Goal: Task Accomplishment & Management: Use online tool/utility

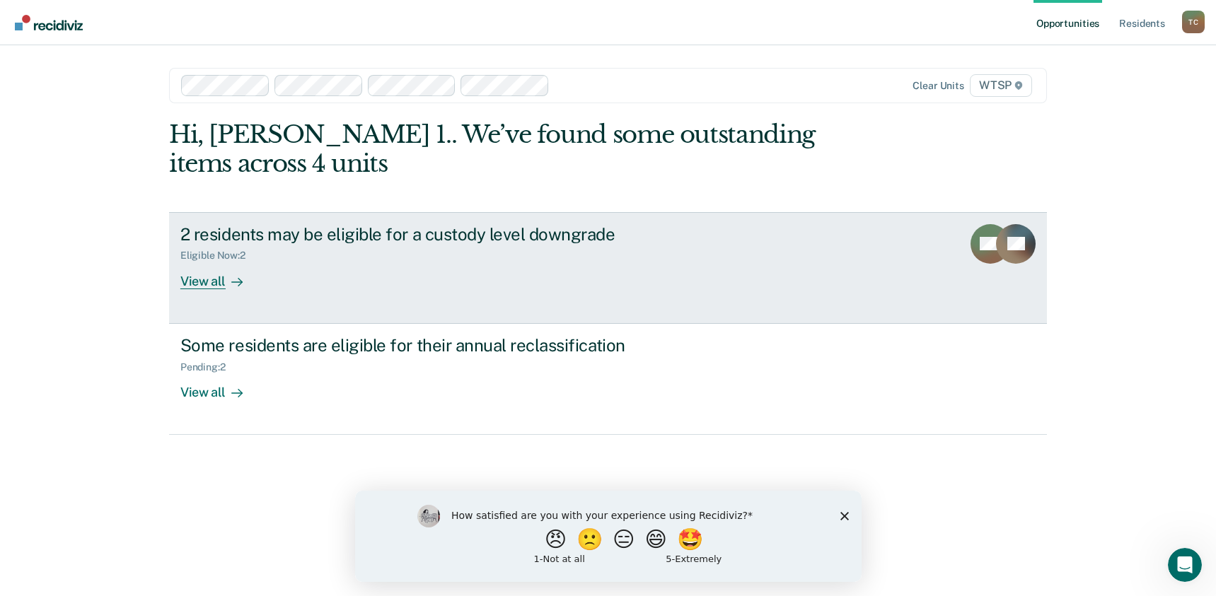
click at [202, 283] on div "View all" at bounding box center [219, 276] width 79 height 28
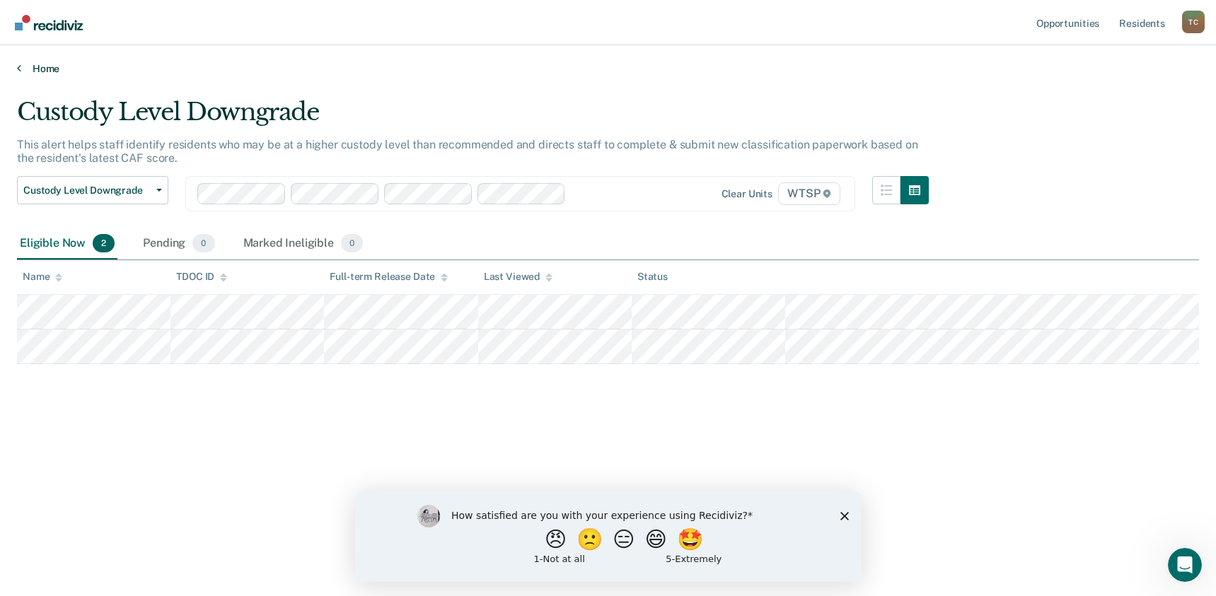
click at [37, 65] on link "Home" at bounding box center [608, 68] width 1182 height 13
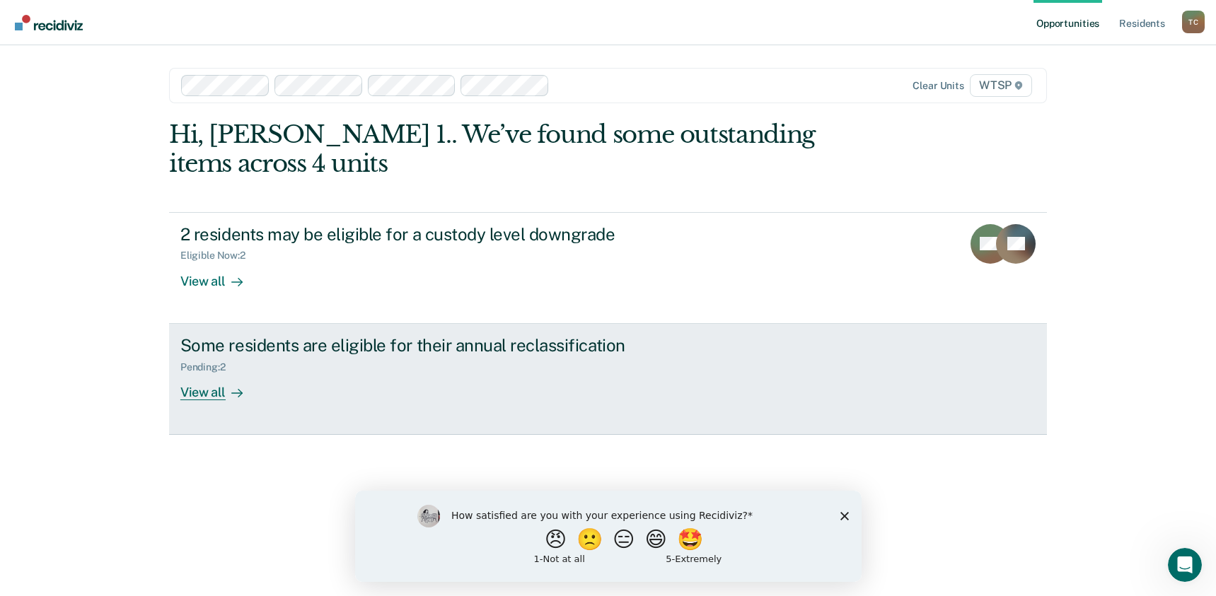
click at [214, 393] on div "View all" at bounding box center [219, 387] width 79 height 28
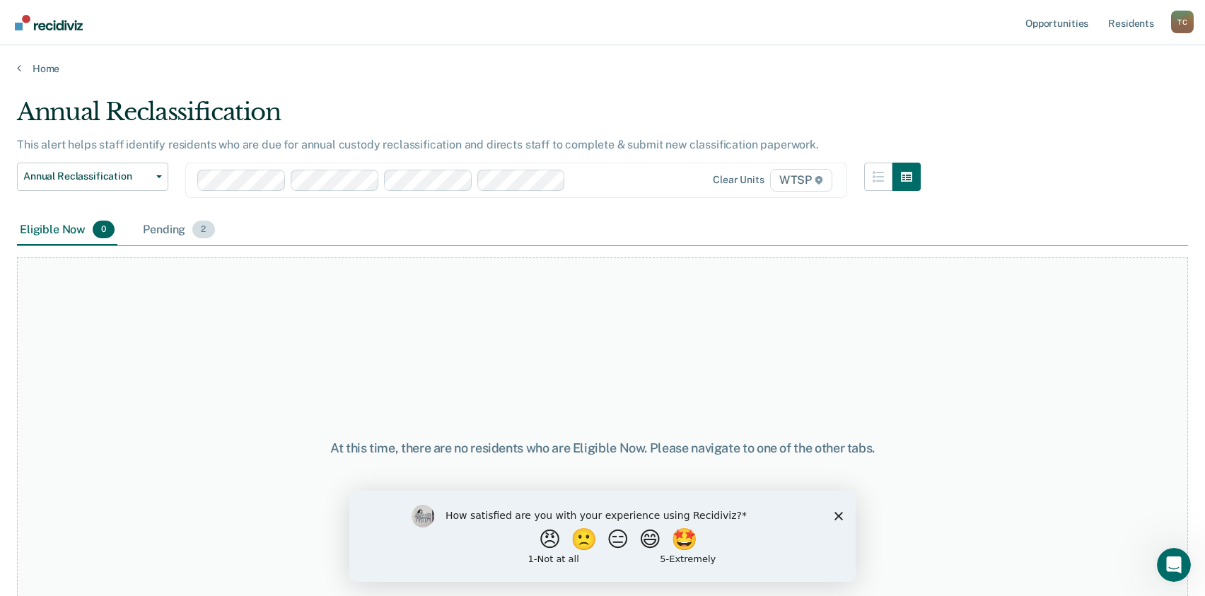
click at [163, 230] on div "Pending 2" at bounding box center [178, 230] width 77 height 31
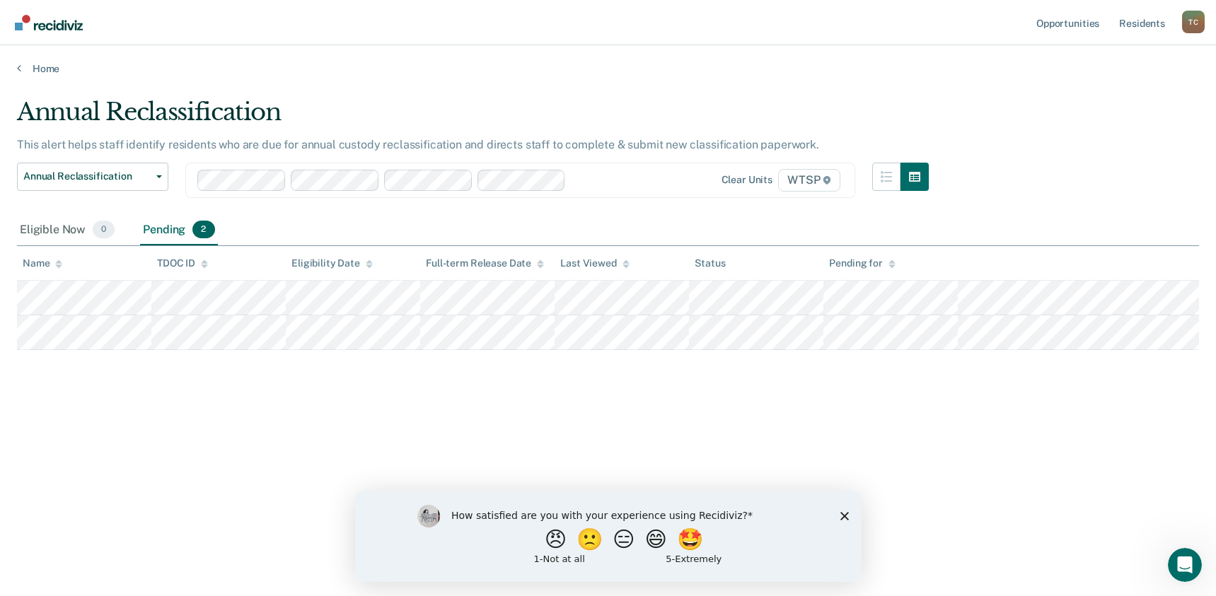
click at [62, 417] on div "Annual Reclassification This alert helps staff identify residents who are due f…" at bounding box center [608, 294] width 1182 height 393
